Goal: Information Seeking & Learning: Learn about a topic

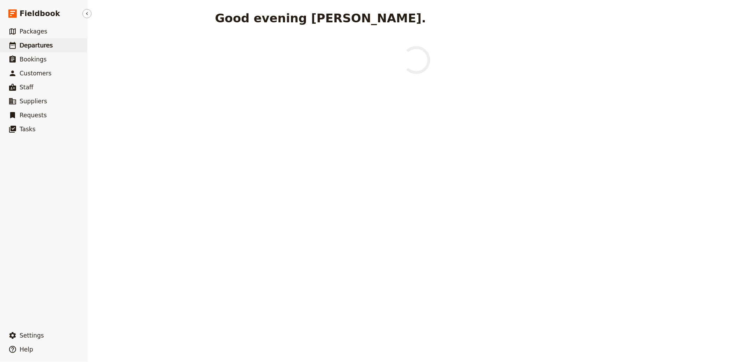
click at [40, 39] on link "​ Departures" at bounding box center [43, 45] width 87 height 14
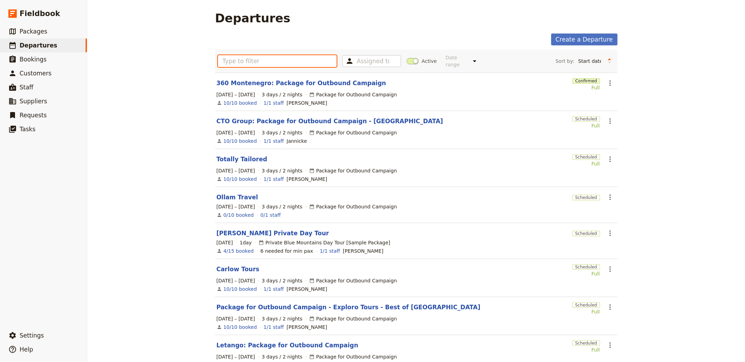
click at [271, 62] on input "text" at bounding box center [277, 61] width 119 height 12
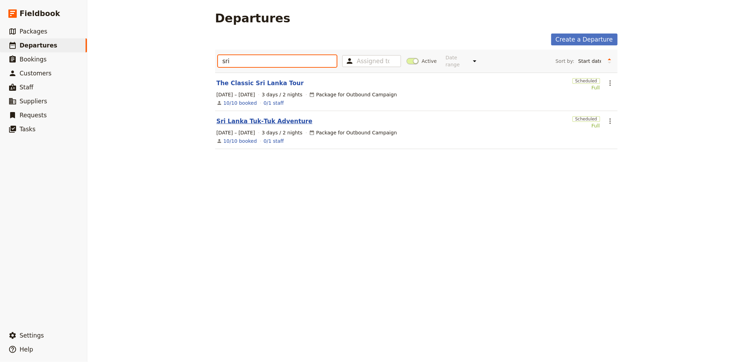
type input "sri"
click at [266, 123] on link "Sri Lanka Tuk‑Tuk Adventure" at bounding box center [264, 121] width 96 height 8
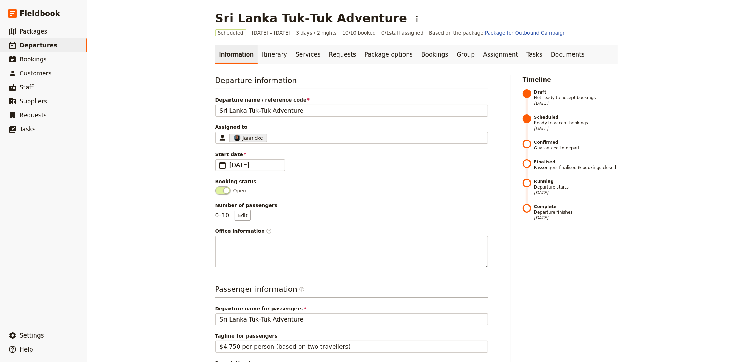
click at [242, 50] on link "Information" at bounding box center [236, 55] width 43 height 20
click at [267, 53] on link "Itinerary" at bounding box center [275, 55] width 34 height 20
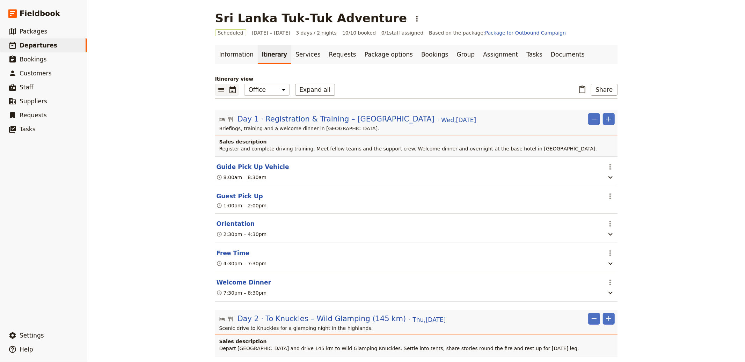
click at [234, 89] on icon "Calendar view" at bounding box center [232, 90] width 8 height 8
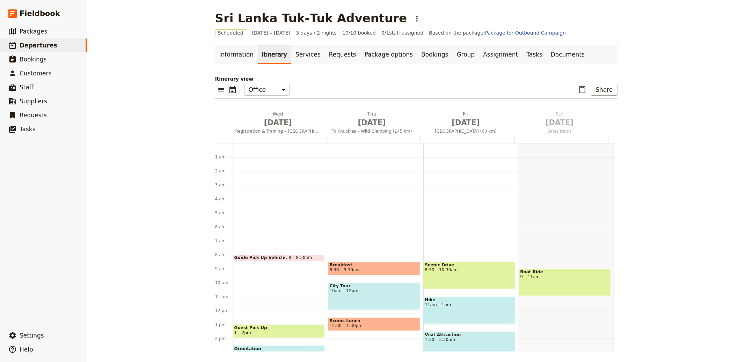
scroll to position [91, 0]
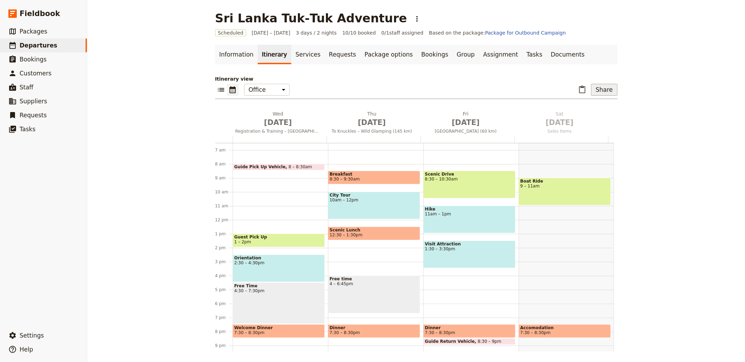
click at [594, 90] on button "Share" at bounding box center [604, 90] width 26 height 12
click at [586, 126] on span "Sales Brochure" at bounding box center [580, 124] width 37 height 7
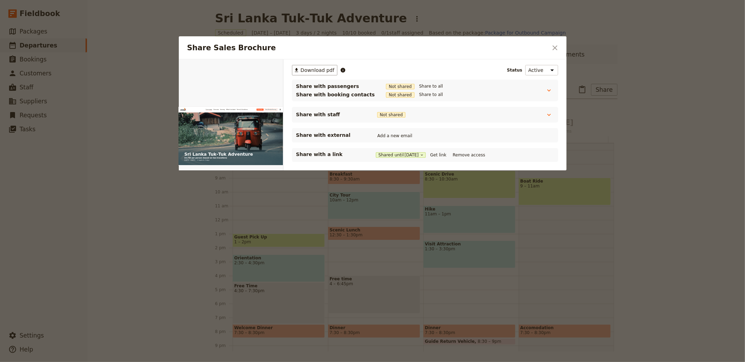
scroll to position [0, 0]
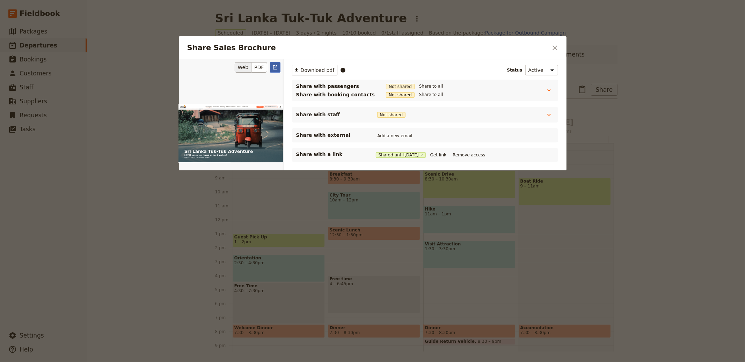
click at [274, 67] on icon "Open full preview" at bounding box center [275, 67] width 4 height 4
click at [614, 73] on div at bounding box center [372, 181] width 745 height 362
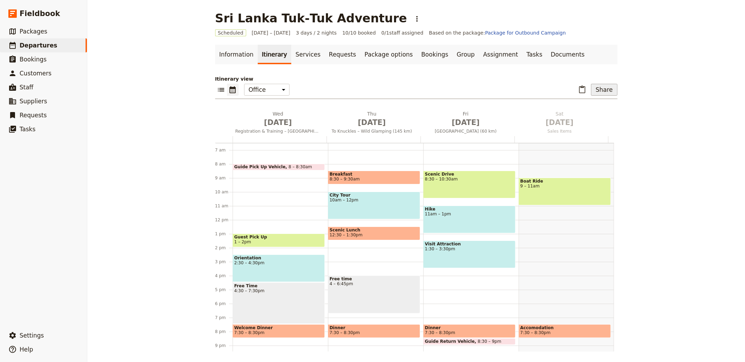
click at [602, 86] on button "Share" at bounding box center [604, 90] width 26 height 12
click at [590, 112] on span "Passenger itinerary" at bounding box center [585, 114] width 47 height 7
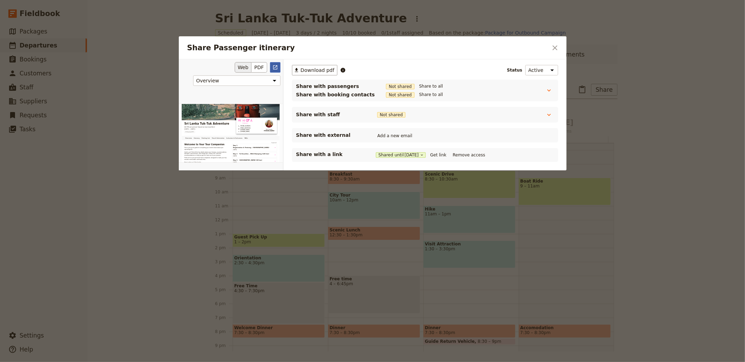
click at [275, 66] on icon "Open full preview" at bounding box center [275, 68] width 6 height 6
click at [552, 42] on button "​" at bounding box center [555, 48] width 12 height 12
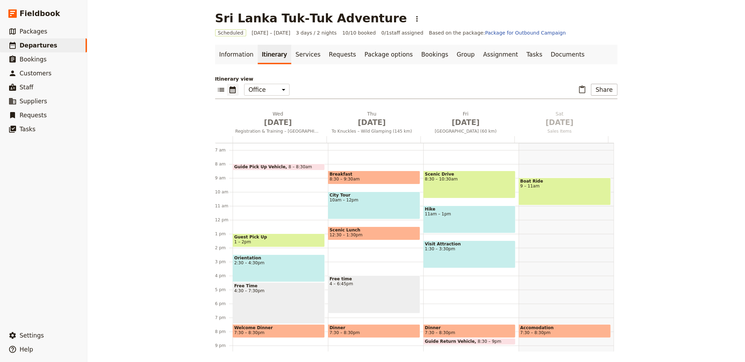
click at [557, 47] on ul "Information Itinerary Services Requests Package options Bookings Group Assignme…" at bounding box center [416, 55] width 402 height 20
click at [606, 89] on button "Share" at bounding box center [604, 90] width 26 height 12
click at [586, 106] on span "Guide itinerary" at bounding box center [580, 105] width 37 height 7
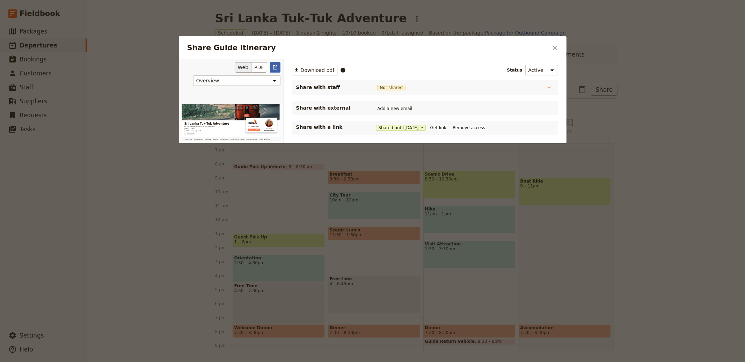
click at [273, 65] on icon "Open full preview" at bounding box center [275, 68] width 6 height 6
click at [550, 56] on div "Share Guide itinerary ​" at bounding box center [372, 47] width 387 height 23
click at [551, 50] on icon "Close dialog" at bounding box center [555, 48] width 8 height 8
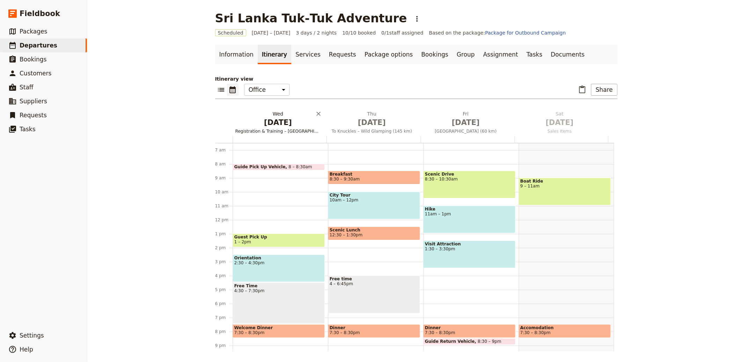
click at [273, 120] on span "[DATE]" at bounding box center [278, 122] width 86 height 10
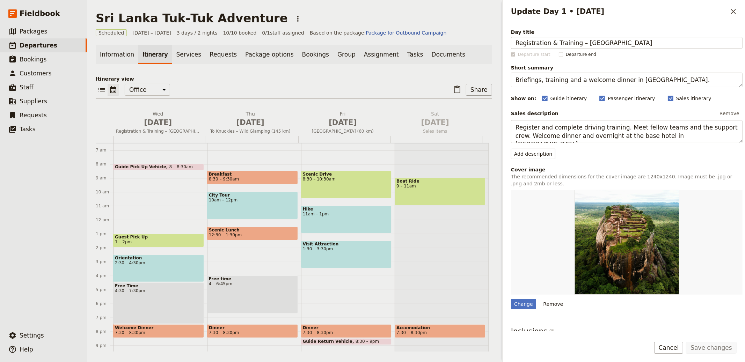
click at [306, 76] on p "Itinerary view" at bounding box center [294, 78] width 396 height 7
